Goal: Complete Application Form: Complete application form

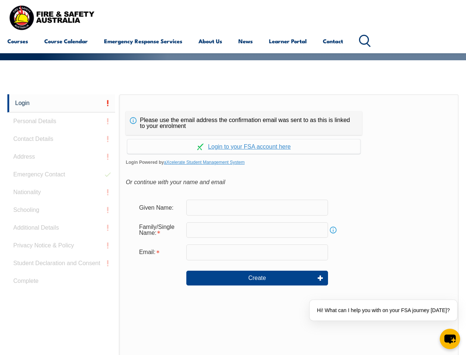
click at [233, 113] on div "Please use the email address the confirmation email was sent to as this is link…" at bounding box center [244, 123] width 236 height 24
click at [233, 224] on input "text" at bounding box center [258, 230] width 142 height 16
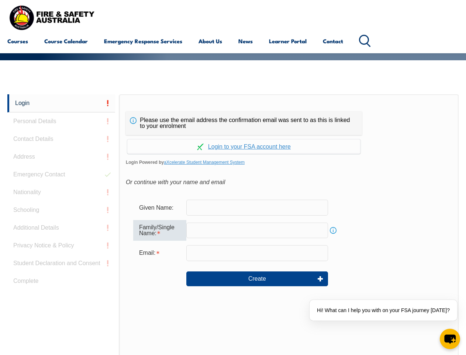
click at [61, 103] on link "Login" at bounding box center [61, 103] width 108 height 18
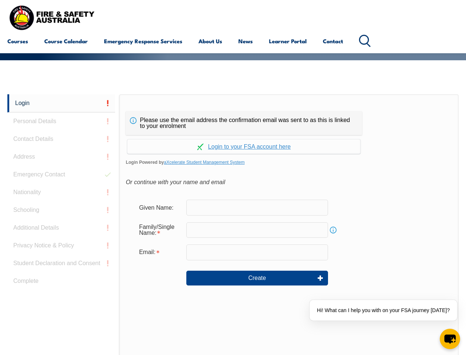
click at [61, 121] on div "Login Personal Details Contact Details Address Emergency Contact Nationality Sc…" at bounding box center [63, 278] width 112 height 369
click at [61, 139] on div "Login Personal Details Contact Details Address Emergency Contact Nationality Sc…" at bounding box center [63, 278] width 112 height 369
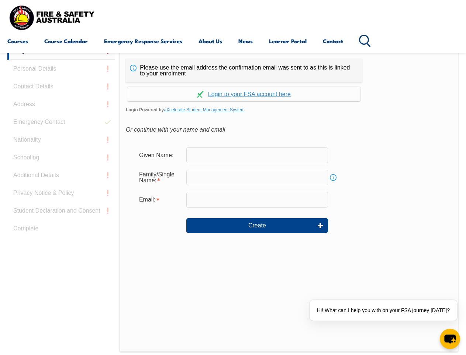
click at [61, 157] on div "Login Personal Details Contact Details Address Emergency Contact Nationality Sc…" at bounding box center [63, 226] width 112 height 369
click at [61, 174] on div "Login Personal Details Contact Details Address Emergency Contact Nationality Sc…" at bounding box center [63, 226] width 112 height 369
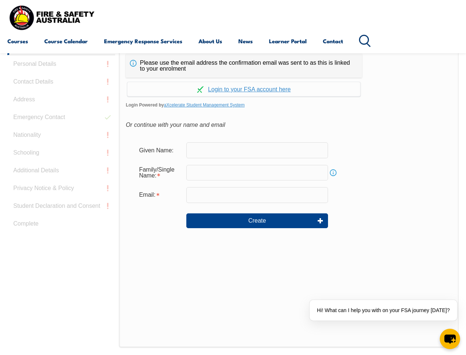
click at [61, 192] on div "Login Personal Details Contact Details Address Emergency Contact Nationality Sc…" at bounding box center [63, 221] width 112 height 369
click at [61, 210] on div "Login Personal Details Contact Details Address Emergency Contact Nationality Sc…" at bounding box center [63, 221] width 112 height 369
click at [61, 228] on div "Login Personal Details Contact Details Address Emergency Contact Nationality Sc…" at bounding box center [63, 221] width 112 height 369
